Goal: Navigation & Orientation: Find specific page/section

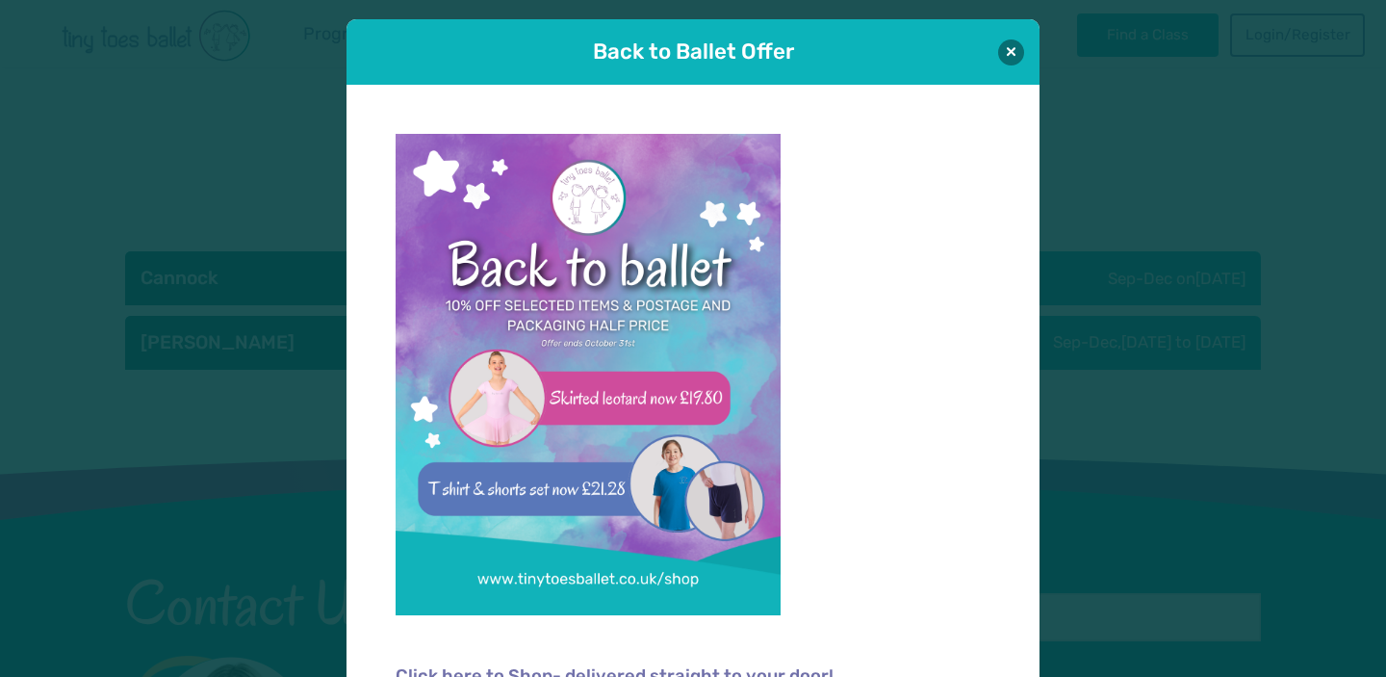
scroll to position [19, 0]
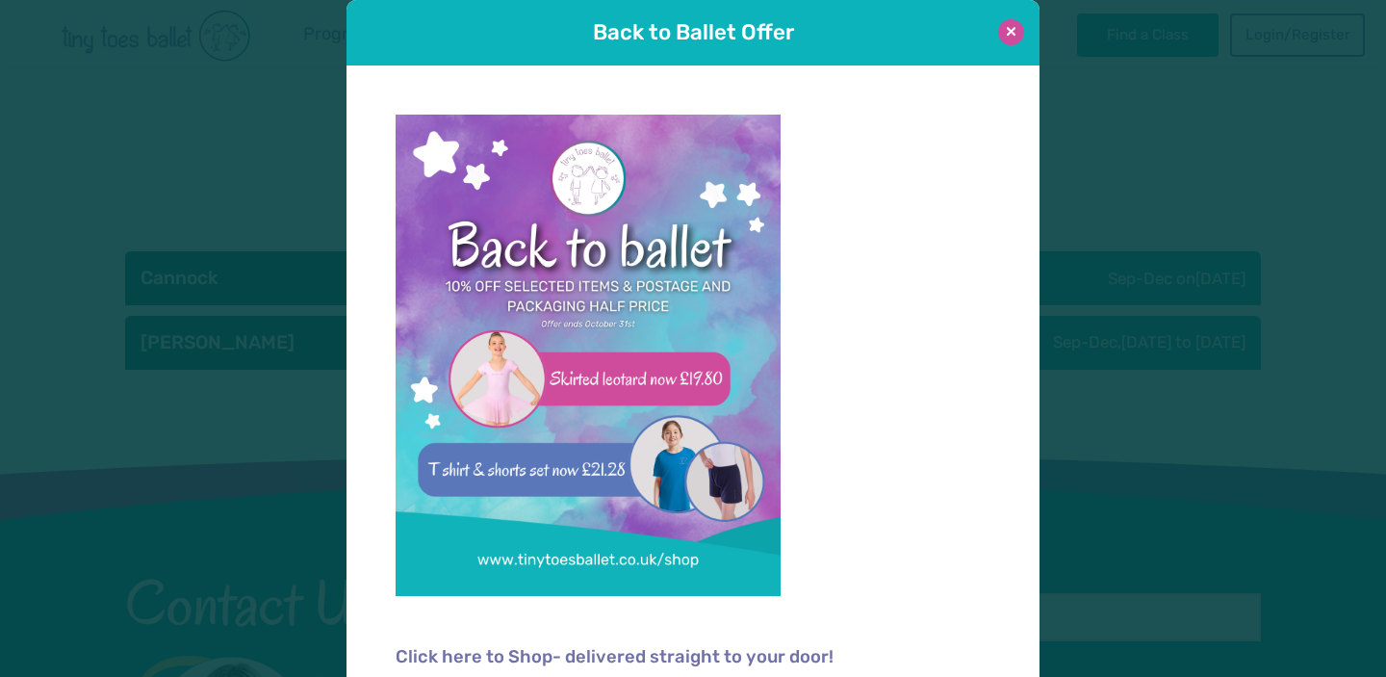
click at [1015, 33] on button at bounding box center [1011, 32] width 26 height 26
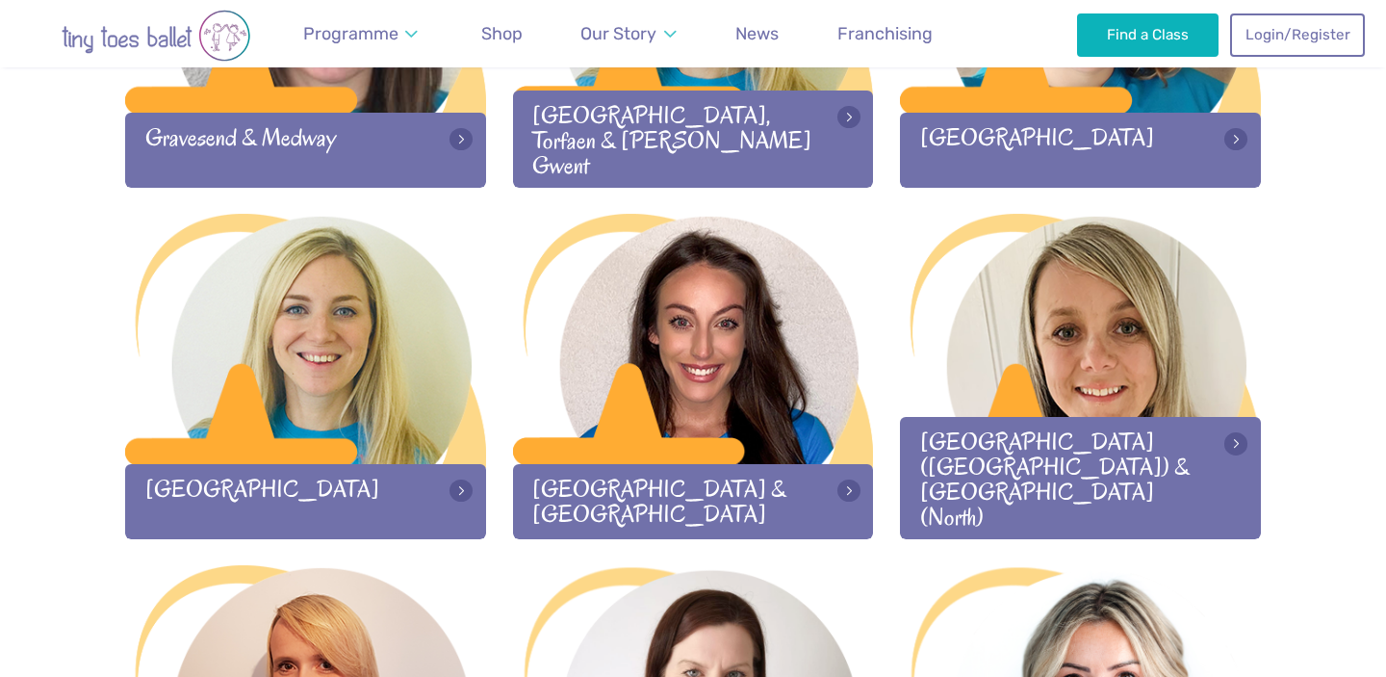
scroll to position [1890, 0]
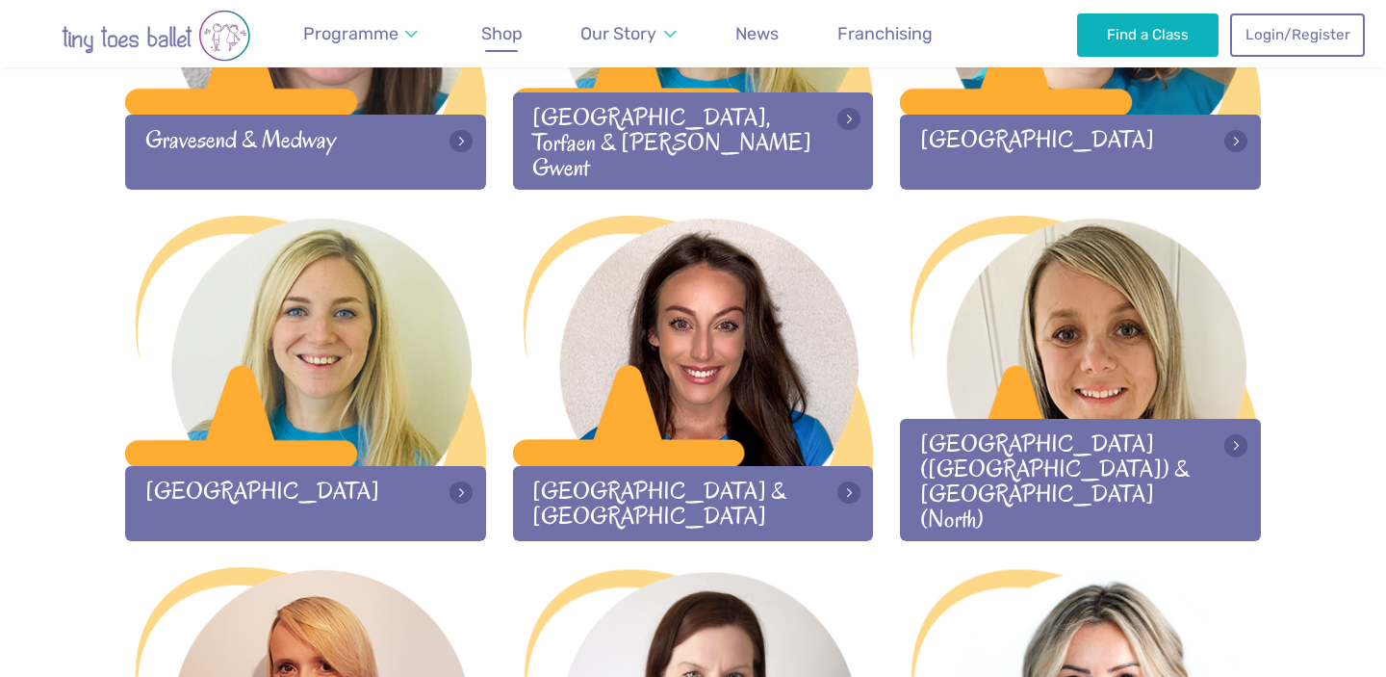
click at [507, 33] on span "Shop" at bounding box center [501, 33] width 41 height 20
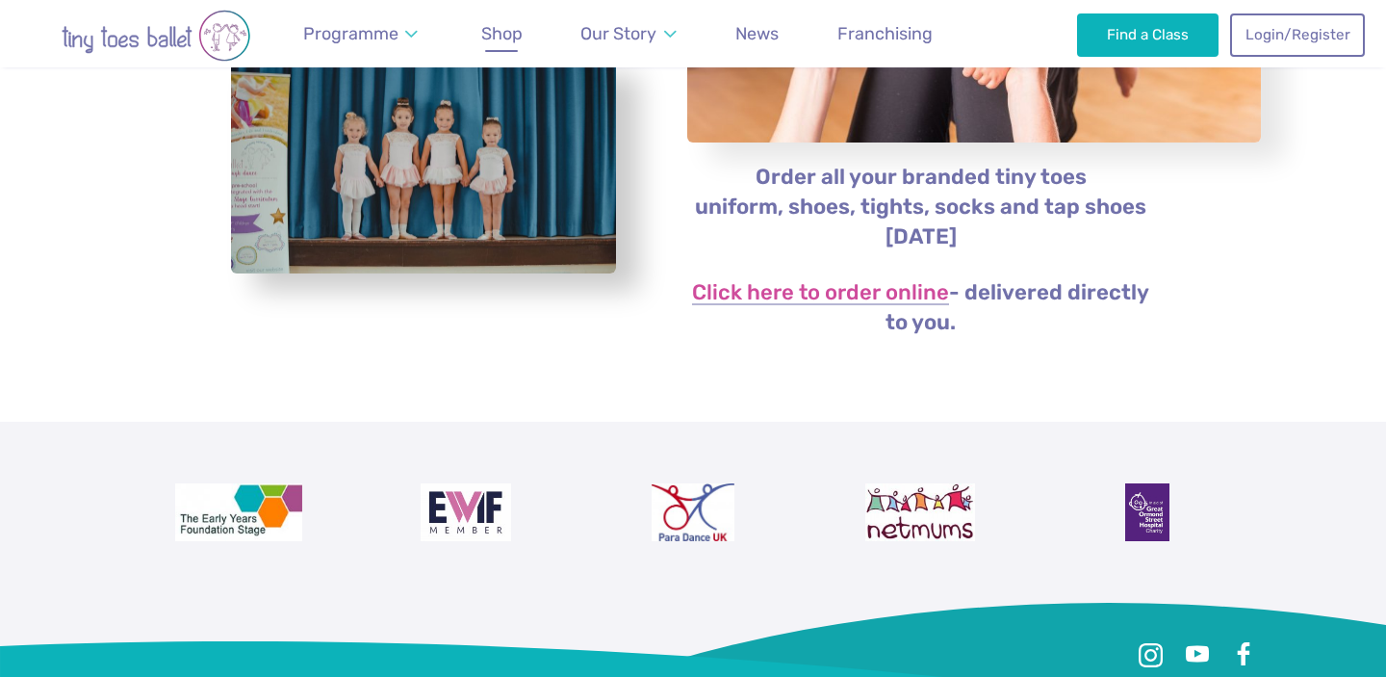
scroll to position [416, 0]
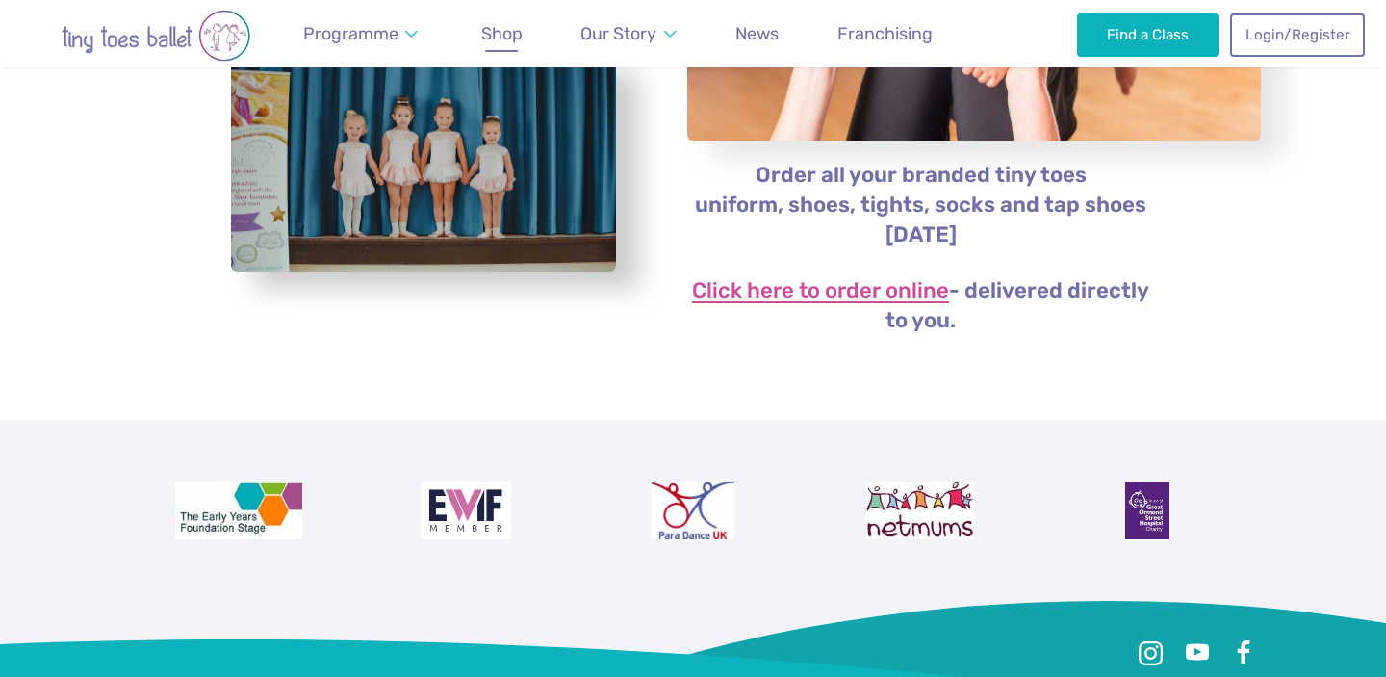
click at [879, 287] on link "Click here to order online" at bounding box center [820, 291] width 257 height 23
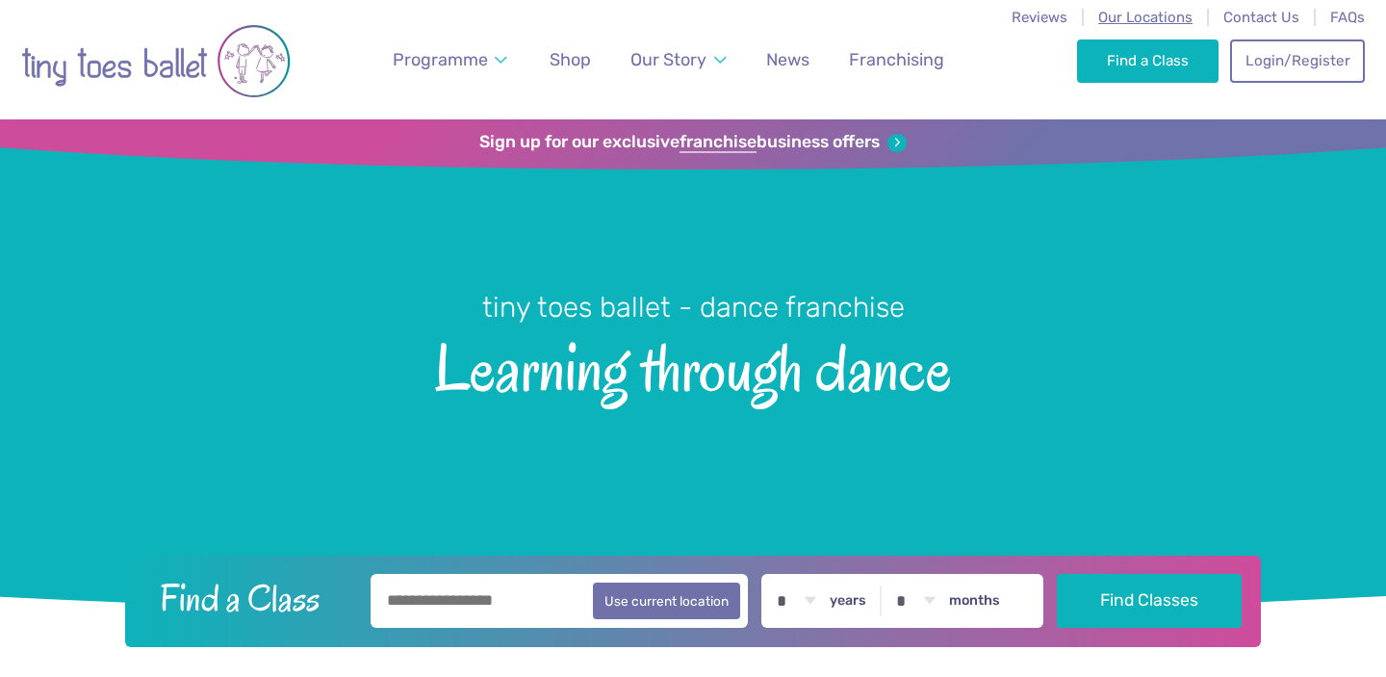
click at [1117, 15] on span "Our Locations" at bounding box center [1145, 17] width 94 height 17
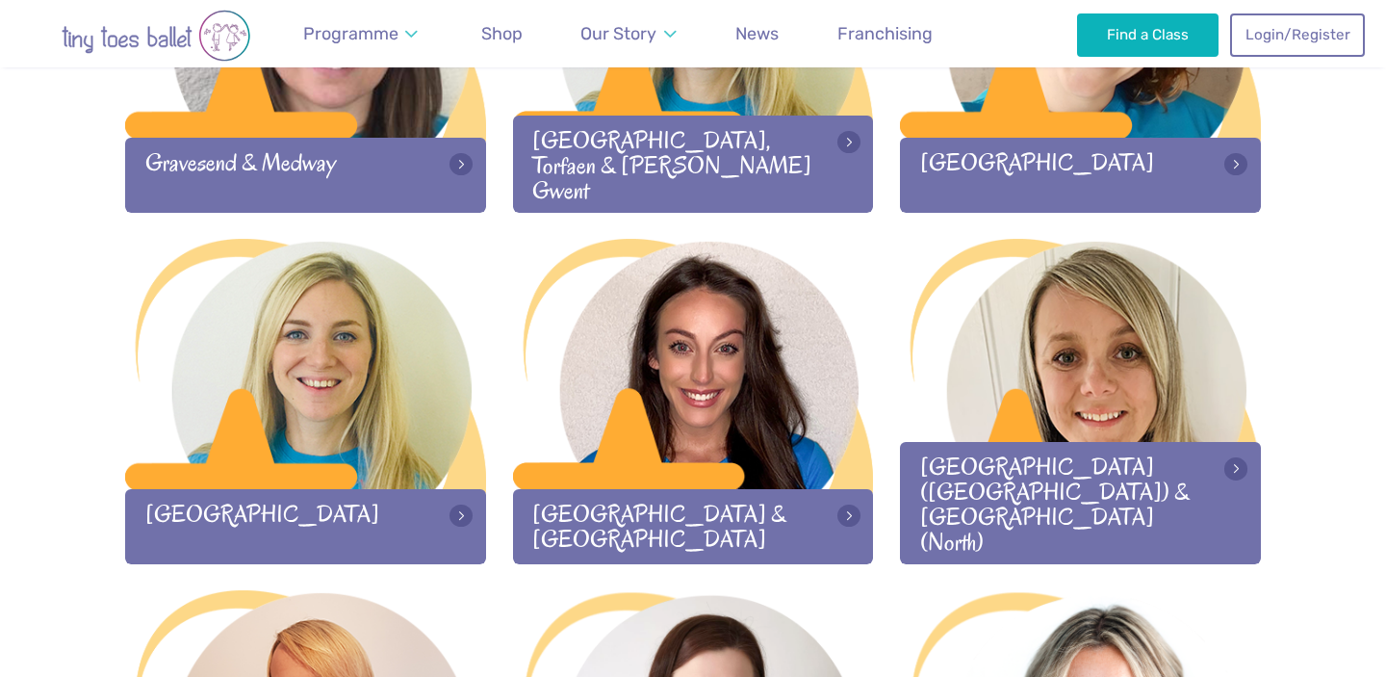
scroll to position [1870, 0]
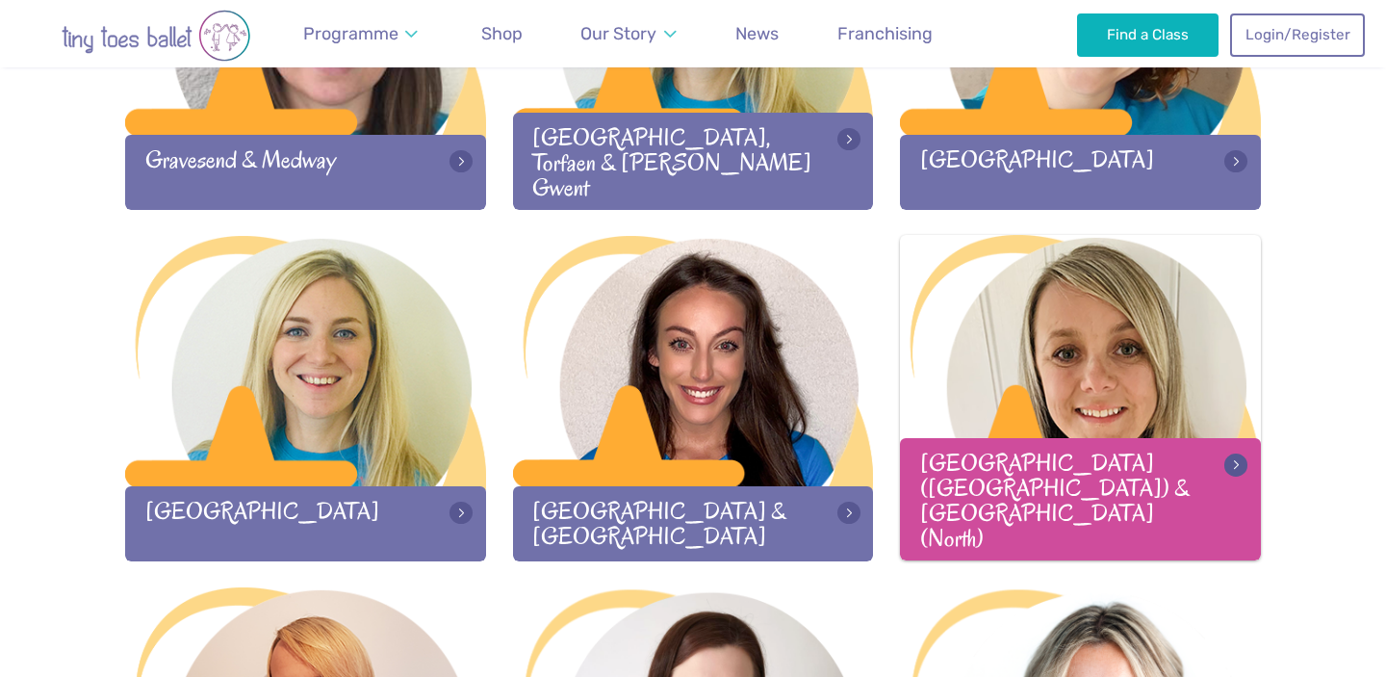
click at [976, 440] on div at bounding box center [1080, 362] width 361 height 254
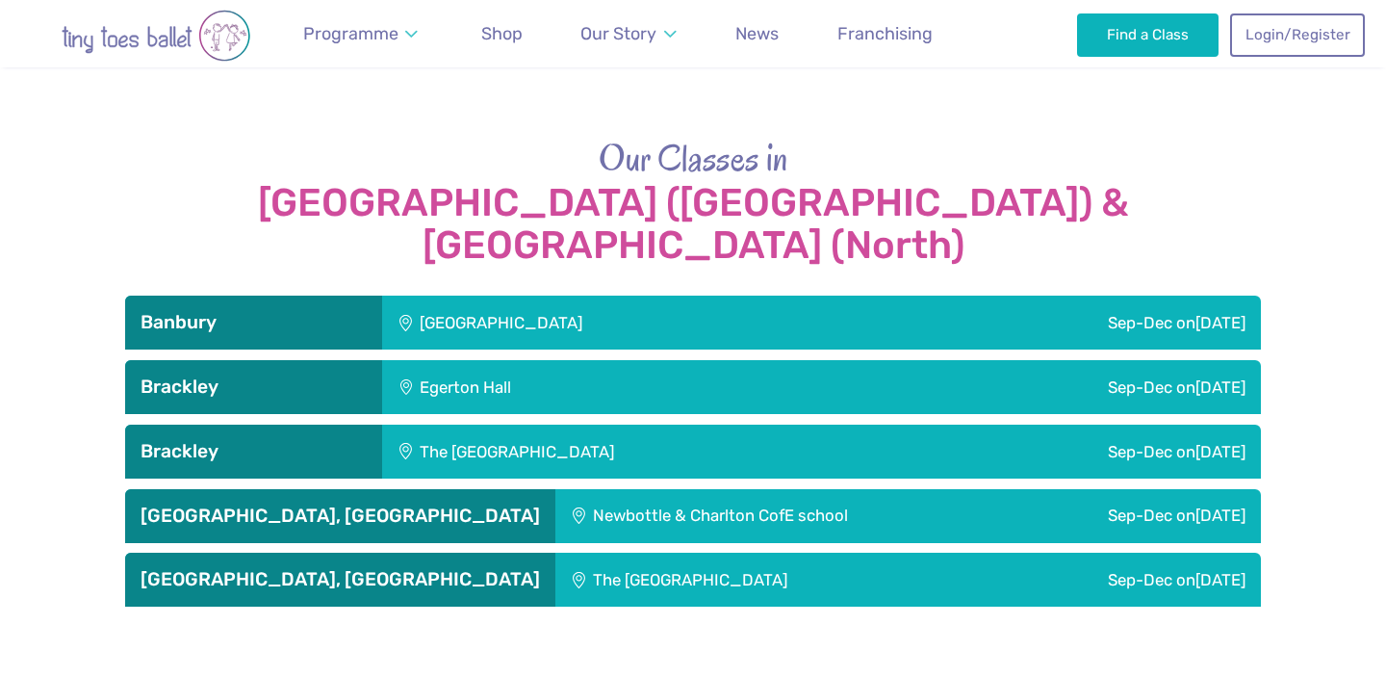
scroll to position [2019, 0]
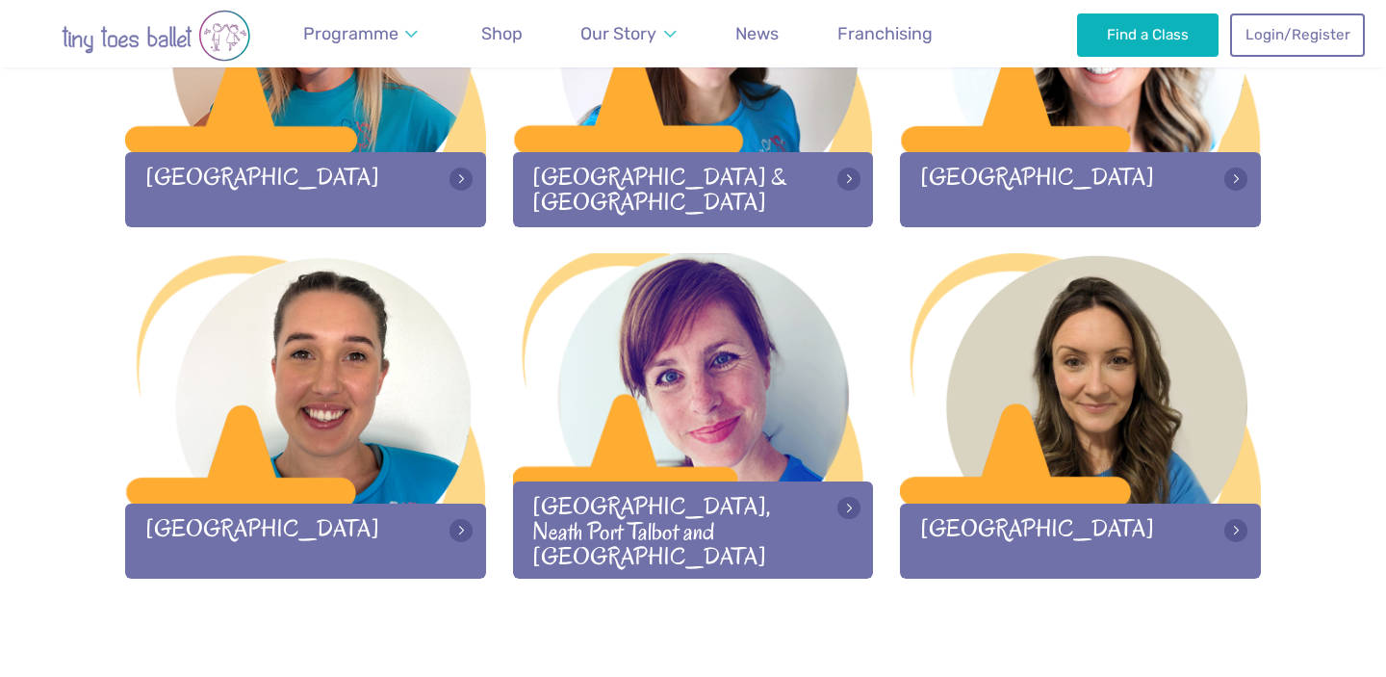
scroll to position [2576, 0]
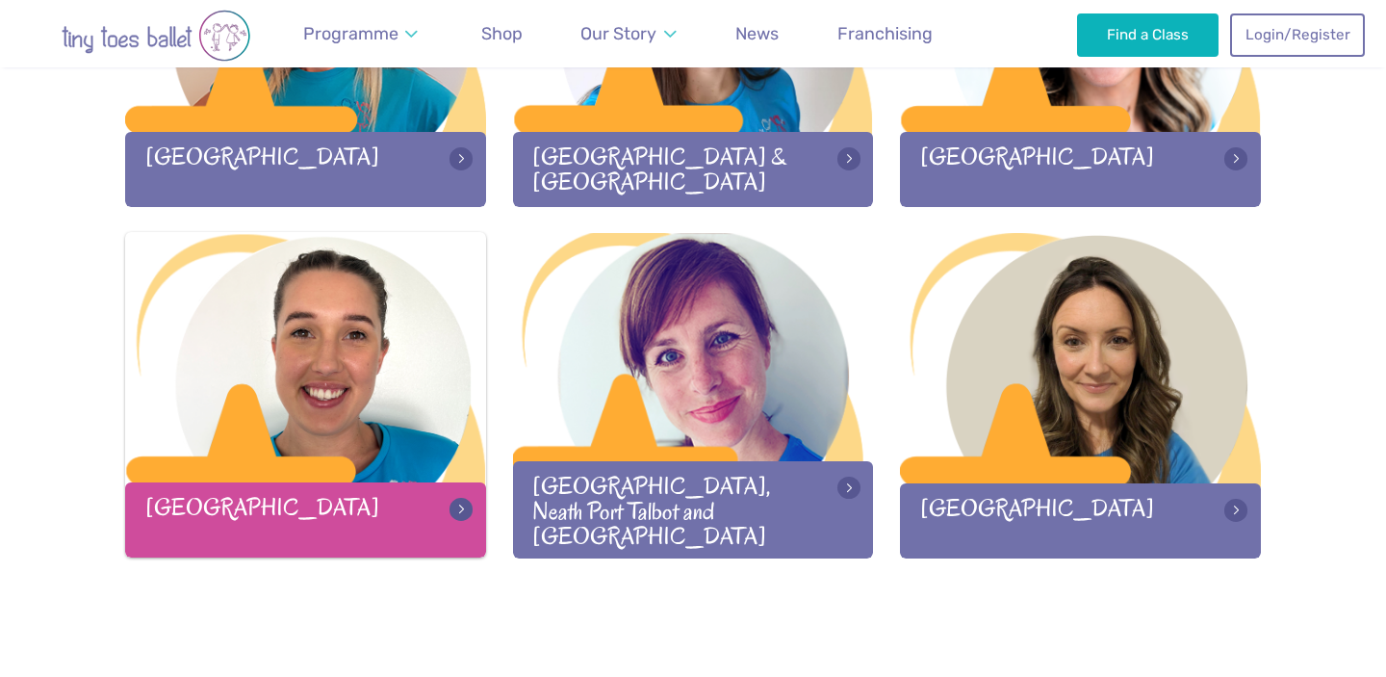
click at [293, 389] on div at bounding box center [305, 359] width 361 height 254
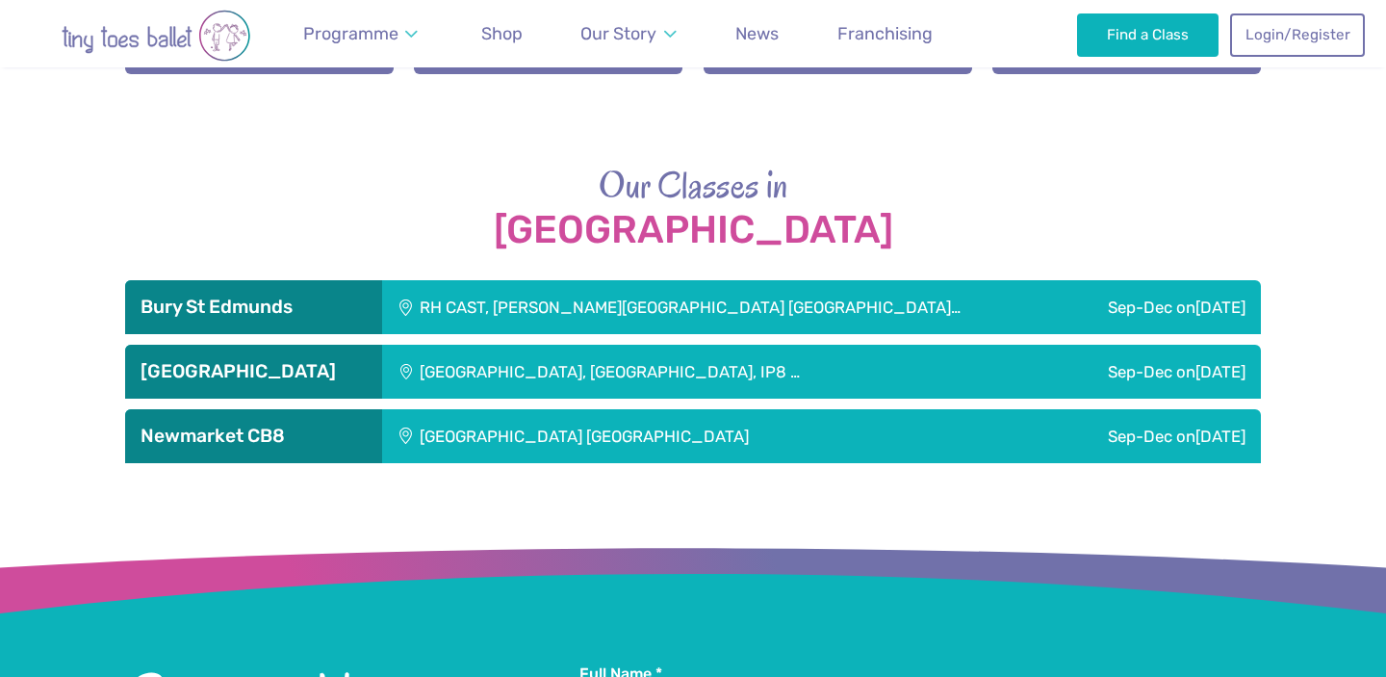
scroll to position [2515, 0]
